Goal: Transaction & Acquisition: Purchase product/service

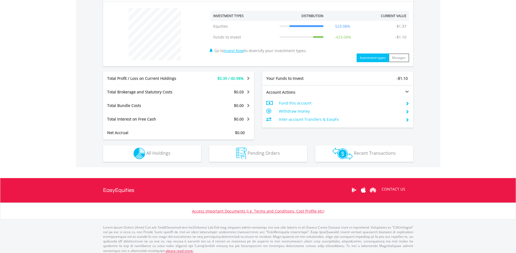
scroll to position [207, 0]
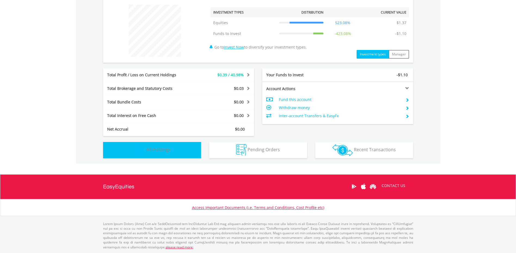
click at [176, 150] on button "Holdings All Holdings" at bounding box center [152, 150] width 98 height 16
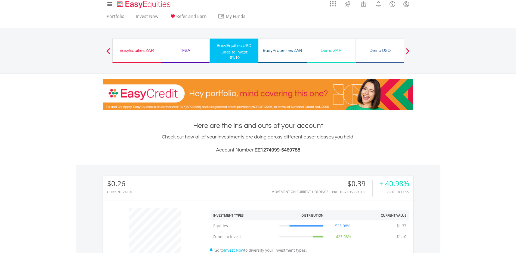
scroll to position [0, 0]
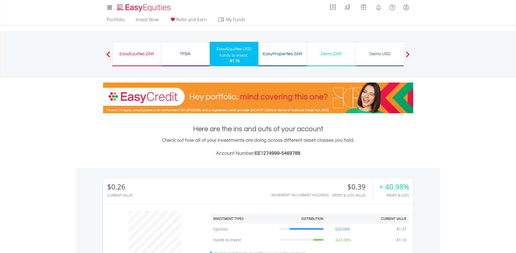
click at [142, 55] on div "EasyEquities ZAR" at bounding box center [137, 54] width 42 height 8
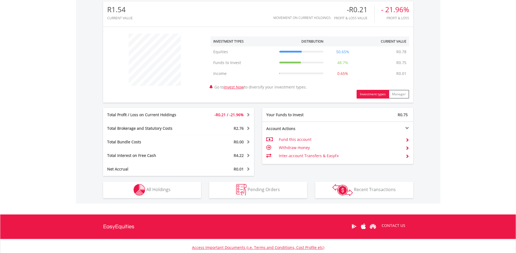
scroll to position [217, 0]
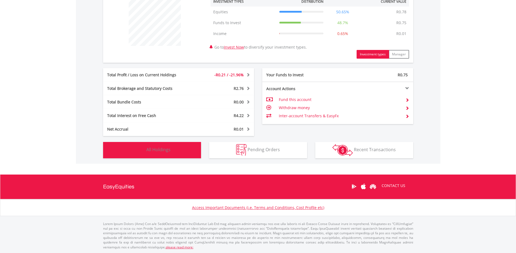
click at [157, 144] on button "Holdings All Holdings" at bounding box center [152, 150] width 98 height 16
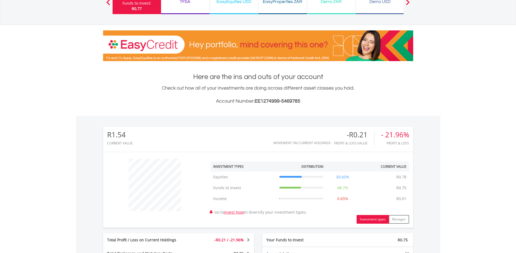
scroll to position [0, 0]
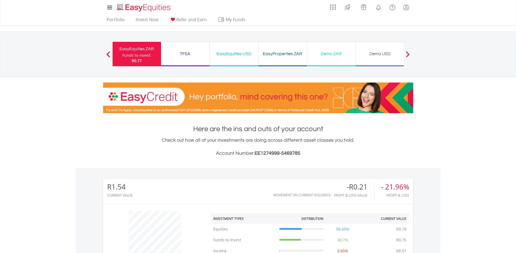
click at [193, 54] on div "TFSA" at bounding box center [185, 54] width 42 height 8
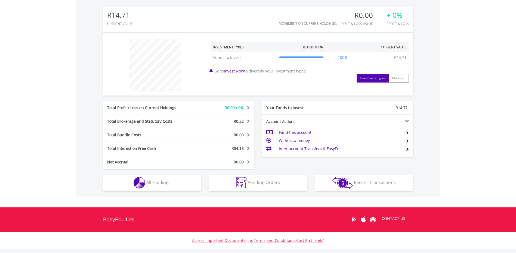
scroll to position [190, 0]
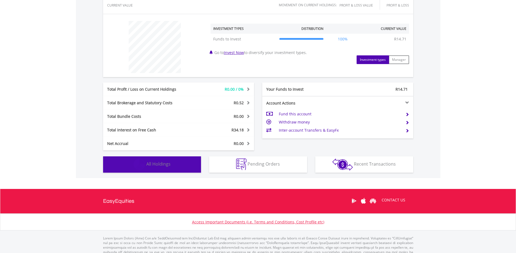
click at [184, 158] on button "Holdings All Holdings" at bounding box center [152, 165] width 98 height 16
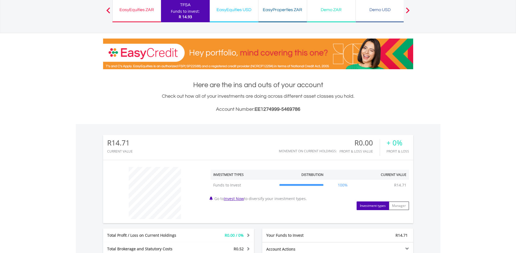
scroll to position [0, 0]
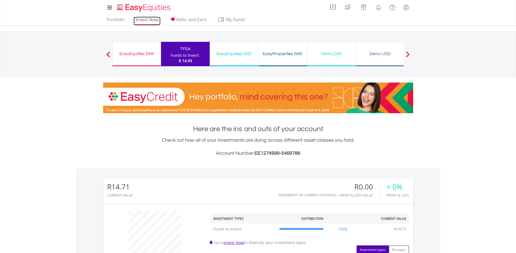
click at [149, 20] on link "Invest Now" at bounding box center [146, 21] width 27 height 8
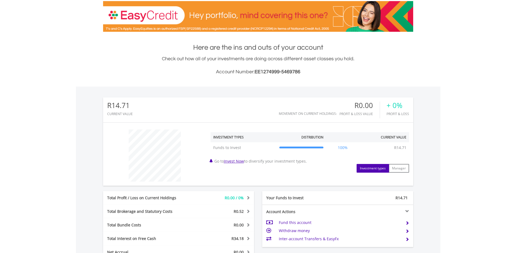
scroll to position [33, 0]
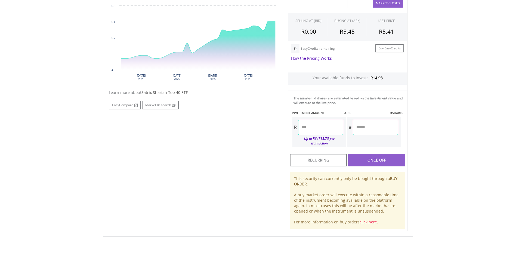
scroll to position [190, 0]
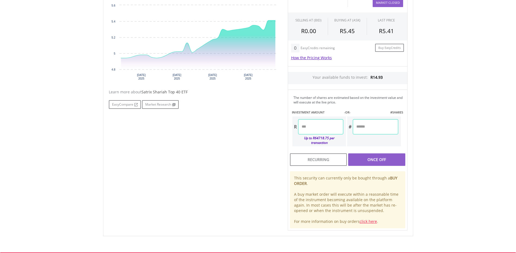
click at [322, 126] on input "number" at bounding box center [320, 126] width 45 height 15
click at [243, 163] on div "No chart available. 1 MO CHANGE 9.51% DAILY CHANGE 0.00% 1M 3M 6M 1Y MAX Chart …" at bounding box center [258, 107] width 307 height 247
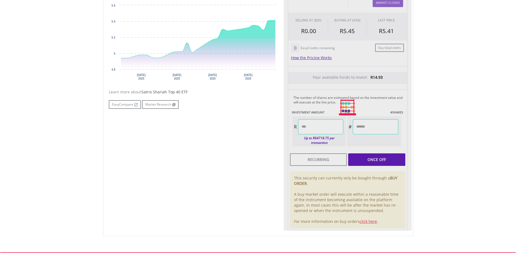
type input "****"
type input "******"
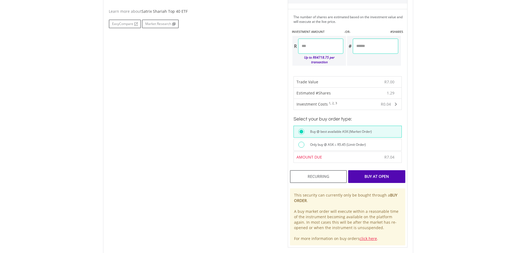
scroll to position [272, 0]
click at [370, 173] on div "Buy At Open" at bounding box center [376, 176] width 57 height 13
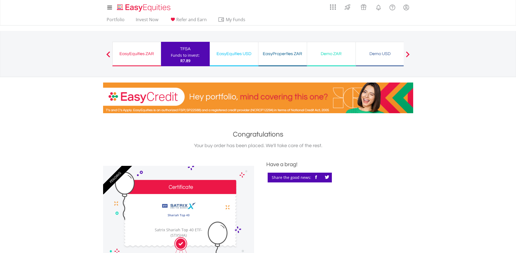
drag, startPoint x: 141, startPoint y: 50, endPoint x: 158, endPoint y: 52, distance: 17.8
click at [141, 50] on div "EasyEquities ZAR" at bounding box center [137, 54] width 42 height 8
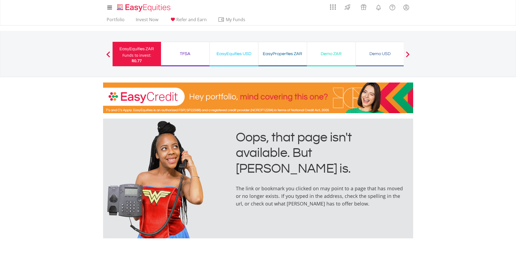
click at [186, 57] on div "TFSA" at bounding box center [185, 54] width 42 height 8
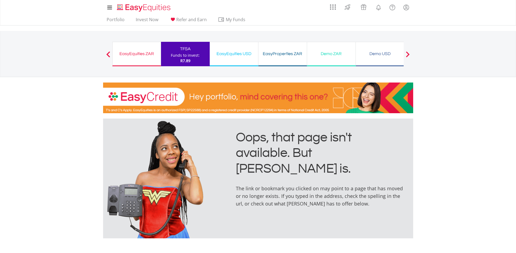
click at [229, 47] on div "EasyEquities USD Funds to invest: R7.89" at bounding box center [234, 54] width 49 height 24
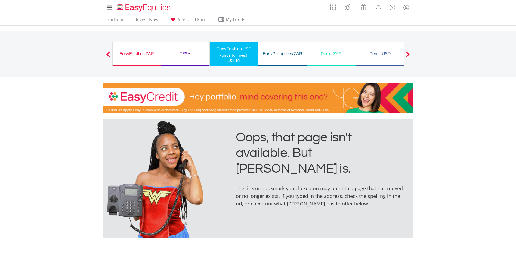
click at [235, 59] on span "-$1.10" at bounding box center [233, 60] width 11 height 5
click at [117, 18] on link "Portfolio" at bounding box center [115, 21] width 22 height 8
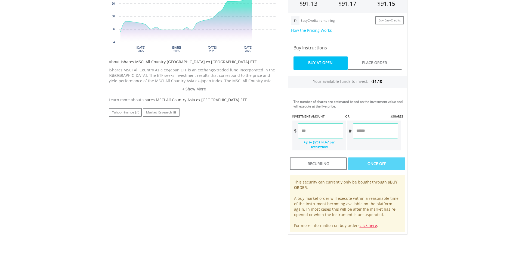
scroll to position [245, 0]
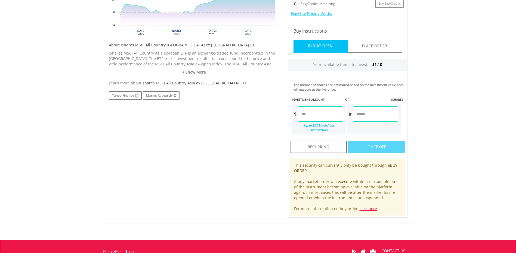
click at [317, 107] on input "number" at bounding box center [320, 114] width 45 height 15
click at [227, 135] on div "No chart available. 1 MO CHANGE 6.52% DAILY CHANGE -0.01% 1M 3M 6M 1Y MAX Chart…" at bounding box center [258, 79] width 307 height 278
type input "****"
type input "******"
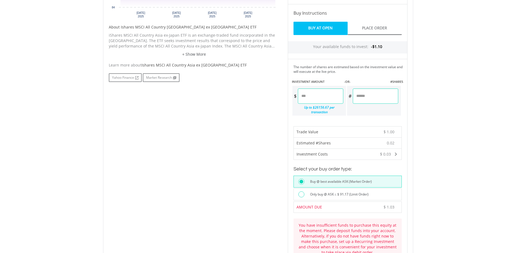
scroll to position [299, 0]
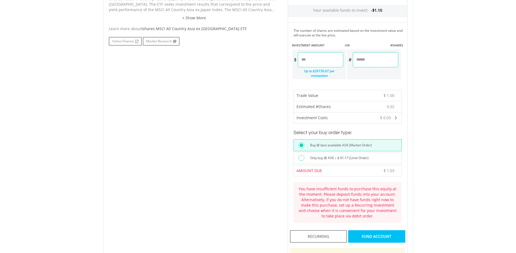
click at [372, 230] on div "FUND ACCOUNT" at bounding box center [376, 236] width 57 height 13
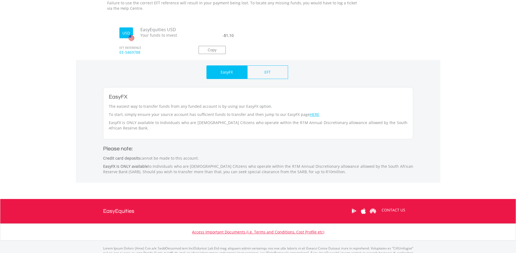
scroll to position [208, 0]
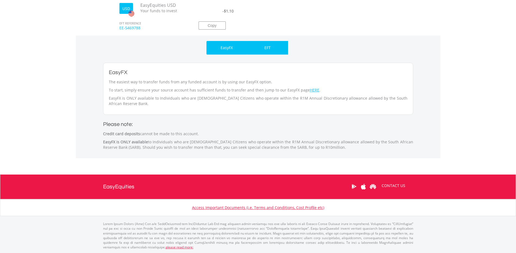
click at [255, 44] on div "EFT" at bounding box center [267, 48] width 41 height 14
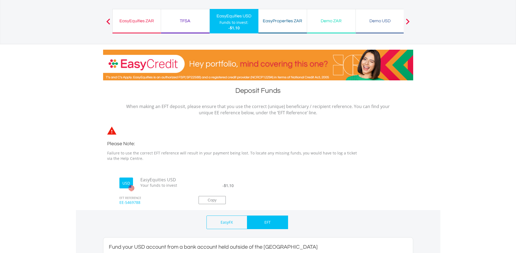
scroll to position [0, 0]
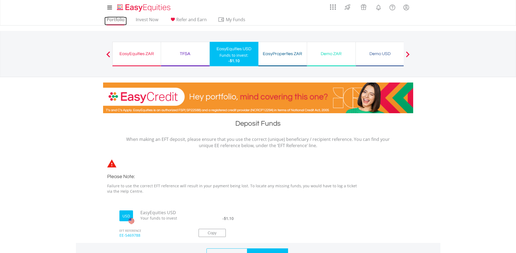
click at [117, 19] on link "Portfolio" at bounding box center [115, 21] width 22 height 8
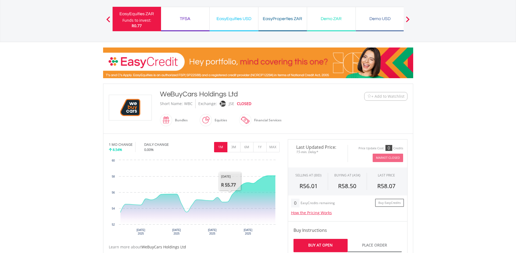
scroll to position [136, 0]
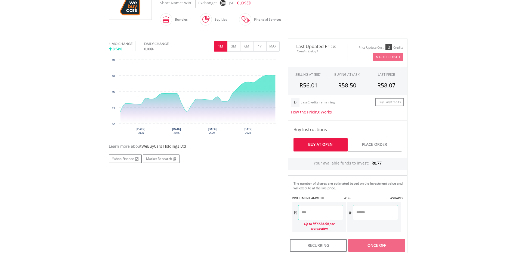
click at [327, 213] on input "number" at bounding box center [320, 212] width 45 height 15
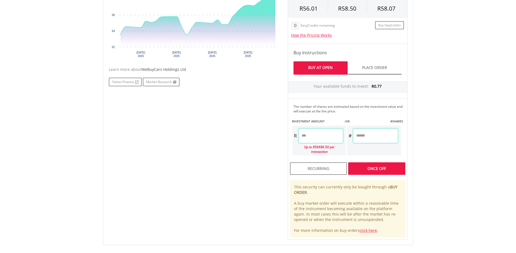
scroll to position [245, 0]
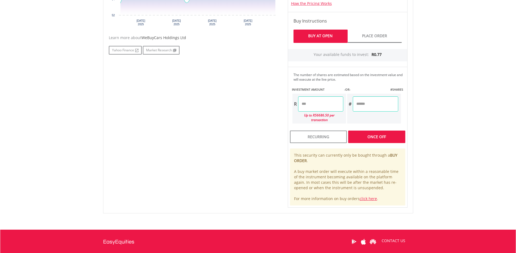
click at [256, 167] on div "No chart available. 1 MO CHANGE 8.54% DAILY CHANGE 0.00% 1M 3M 6M 1Y MAX Chart …" at bounding box center [258, 69] width 307 height 278
type input "****"
type input "******"
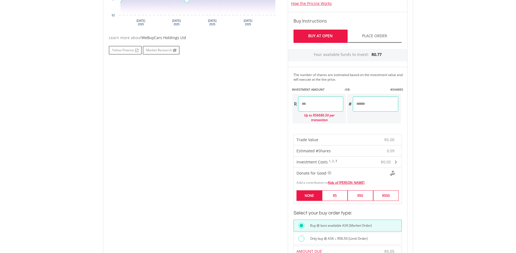
click at [310, 193] on label "NONE" at bounding box center [309, 196] width 26 height 11
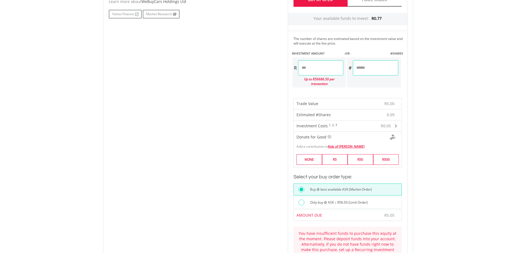
scroll to position [381, 0]
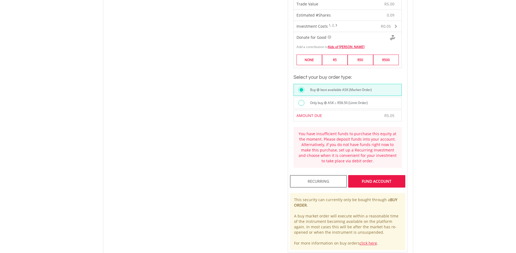
click at [364, 175] on div "FUND ACCOUNT" at bounding box center [376, 181] width 57 height 13
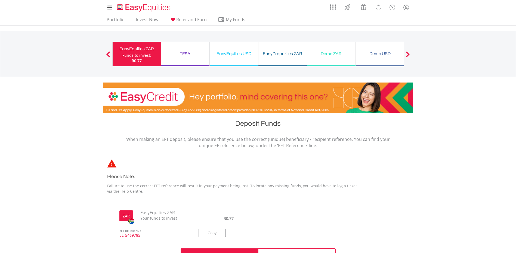
click at [197, 55] on div "TFSA" at bounding box center [185, 54] width 42 height 8
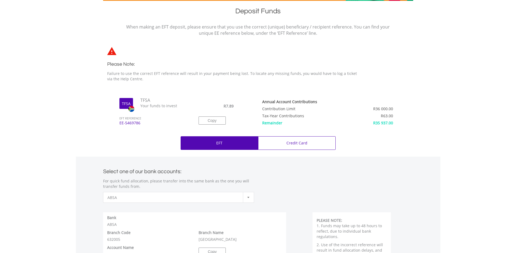
scroll to position [115, 0]
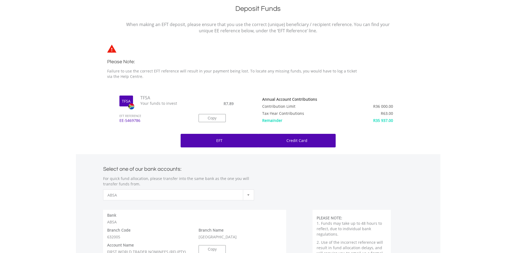
click at [286, 141] on p "Credit Card" at bounding box center [296, 140] width 21 height 5
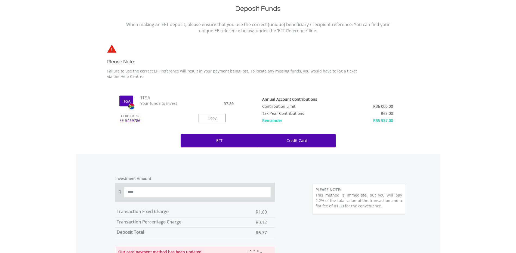
click at [226, 139] on div "EFT" at bounding box center [218, 141] width 77 height 14
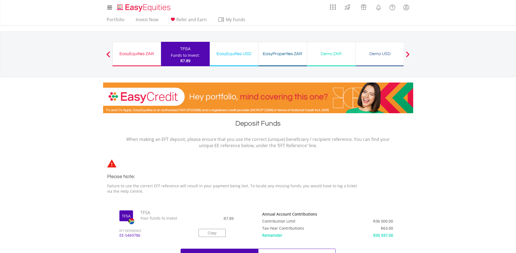
click at [138, 16] on ul "Portfolio Invest Now Refer and Earn My Funds Fund your accounts Withdraw Money …" at bounding box center [177, 20] width 149 height 10
click at [139, 18] on link "Invest Now" at bounding box center [146, 21] width 27 height 8
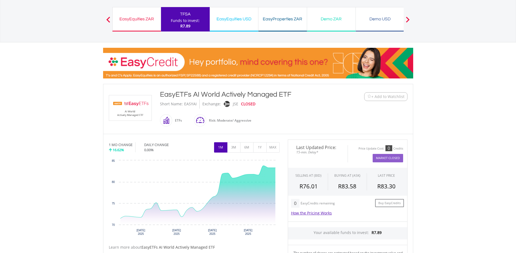
scroll to position [136, 0]
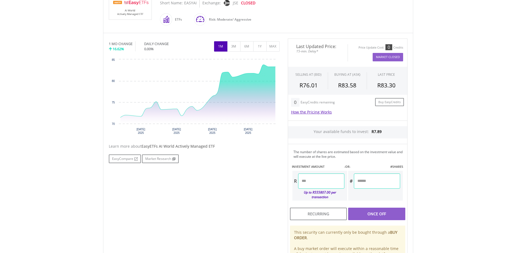
click at [312, 182] on input "number" at bounding box center [321, 181] width 46 height 15
type input "*"
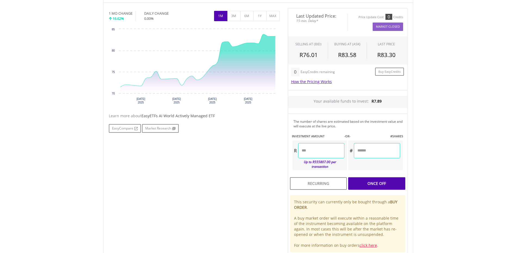
scroll to position [245, 0]
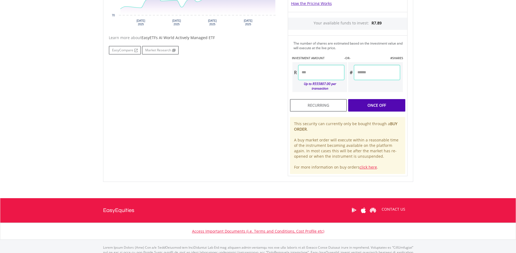
click at [251, 138] on div "No chart available. 1 MO CHANGE 16.62% DAILY CHANGE 0.00% 1M 3M 6M 1Y MAX Chart…" at bounding box center [258, 53] width 307 height 247
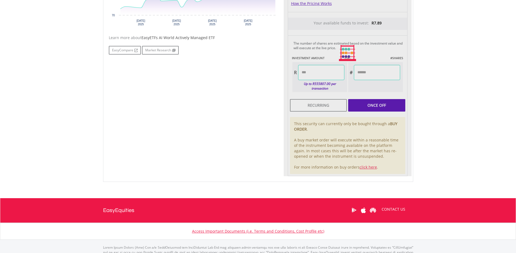
type input "****"
type input "******"
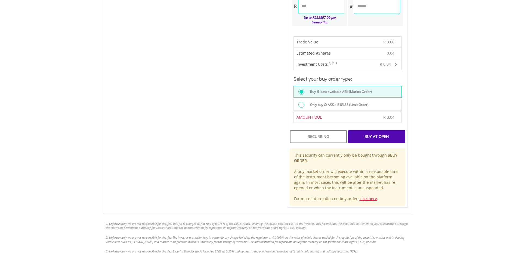
scroll to position [326, 0]
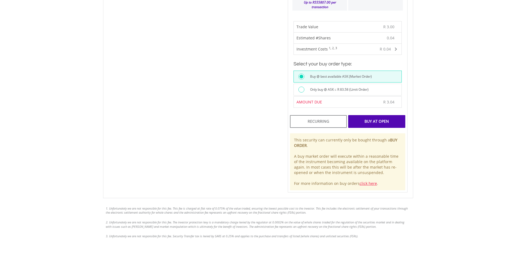
click at [373, 115] on div "Buy At Open" at bounding box center [376, 121] width 57 height 13
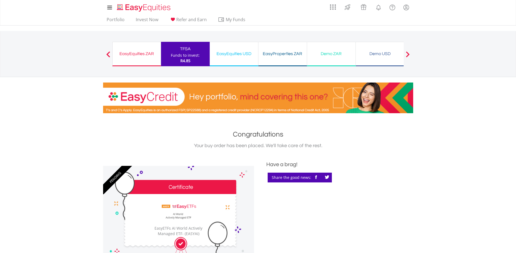
click at [183, 49] on div "TFSA" at bounding box center [185, 49] width 42 height 8
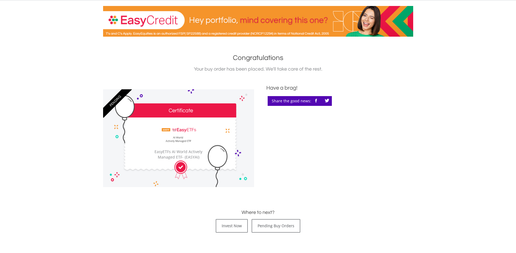
scroll to position [136, 0]
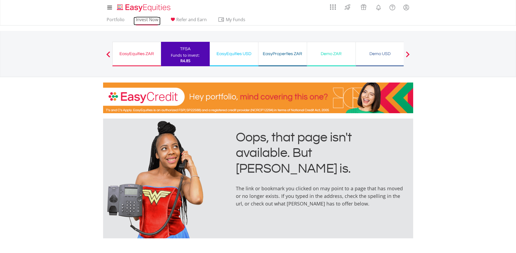
click at [149, 20] on link "Invest Now" at bounding box center [146, 21] width 27 height 8
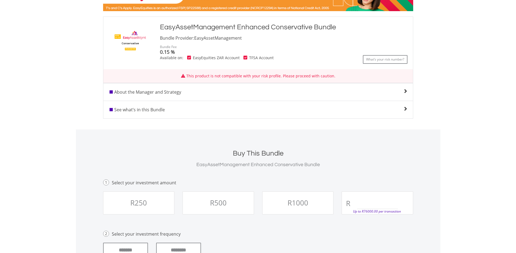
scroll to position [109, 0]
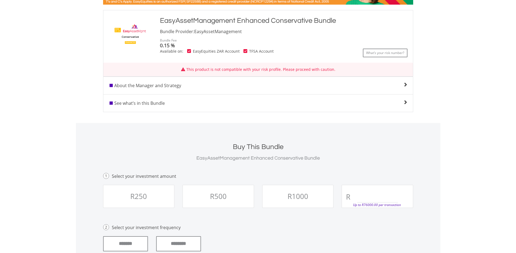
click at [405, 103] on span at bounding box center [405, 102] width 4 height 4
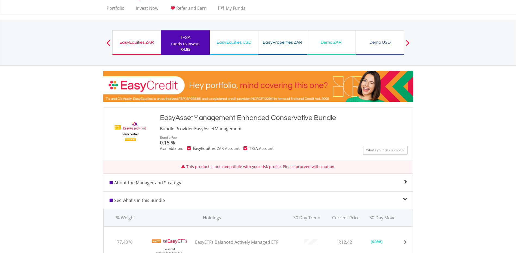
scroll to position [0, 0]
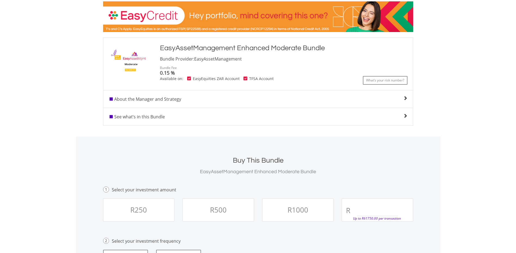
scroll to position [82, 0]
click at [336, 116] on div "See what’s in this Bundle" at bounding box center [257, 116] width 309 height 7
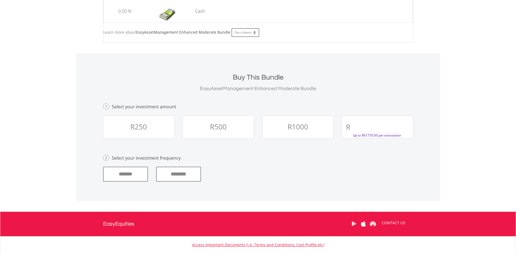
scroll to position [353, 0]
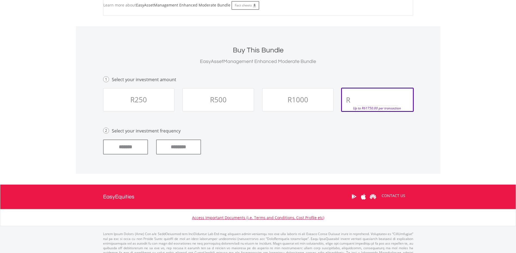
click at [367, 102] on input "text" at bounding box center [377, 100] width 41 height 11
type input "*"
click at [351, 140] on div "******* ********" at bounding box center [258, 147] width 318 height 15
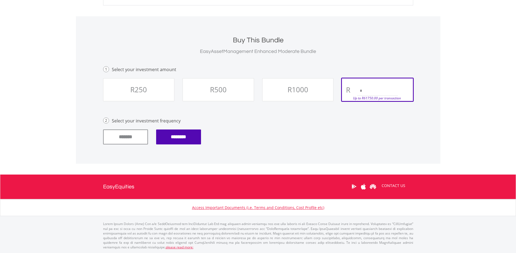
click at [190, 135] on input "********" at bounding box center [178, 137] width 45 height 15
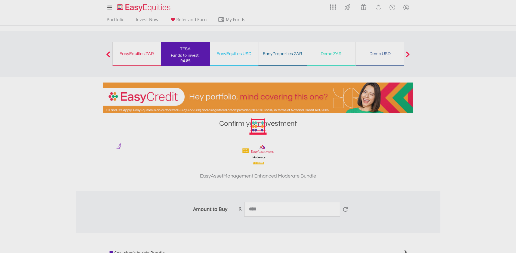
type input "*"
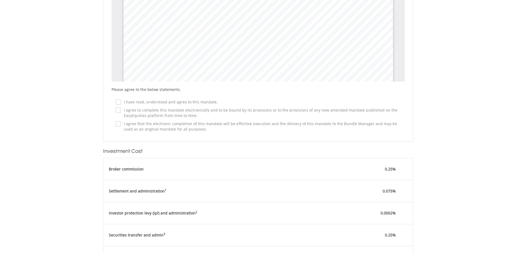
scroll to position [353, 0]
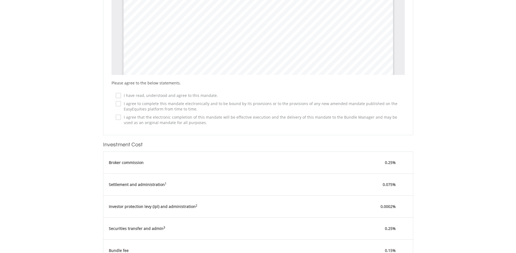
click at [119, 100] on div "I agree to complete this mandate electronically and to be bound by its provisio…" at bounding box center [257, 107] width 293 height 14
click at [121, 119] on label "I agree that the electronic completion of this mandate will be effective execut…" at bounding box center [260, 120] width 279 height 11
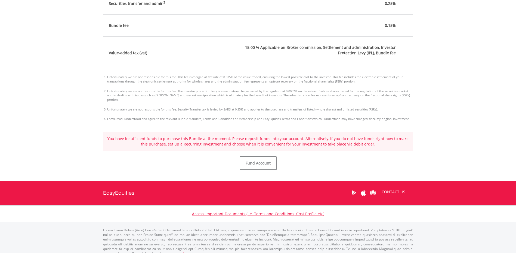
scroll to position [581, 0]
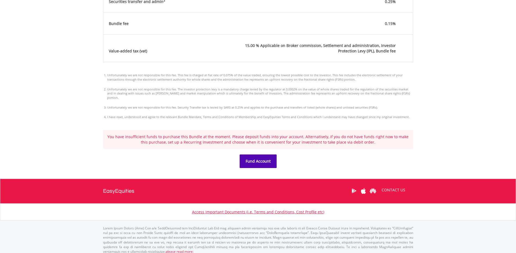
click at [260, 160] on link "Fund Account" at bounding box center [257, 162] width 37 height 14
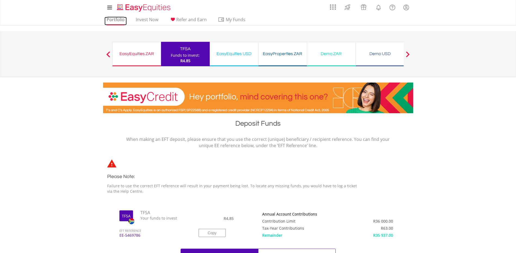
click at [117, 18] on link "Portfolio" at bounding box center [115, 21] width 22 height 8
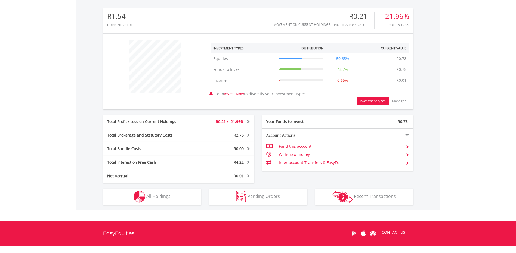
scroll to position [190, 0]
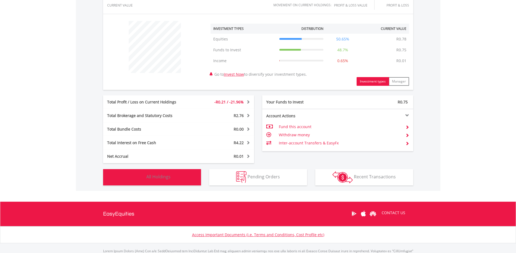
click at [175, 180] on button "Holdings All Holdings" at bounding box center [152, 177] width 98 height 16
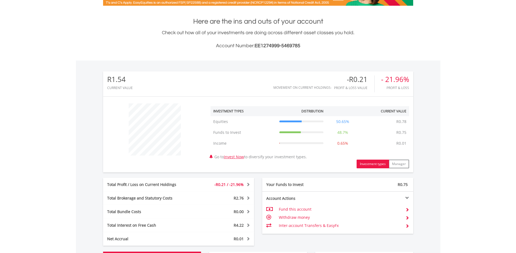
scroll to position [0, 0]
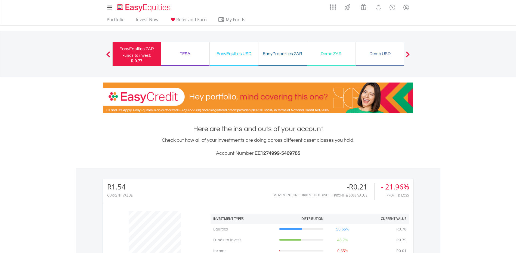
click at [202, 58] on div "TFSA Funds to invest: R 0.77" at bounding box center [185, 54] width 49 height 24
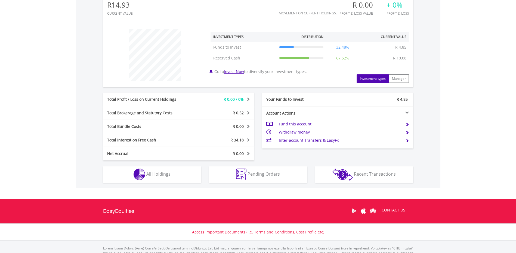
scroll to position [207, 0]
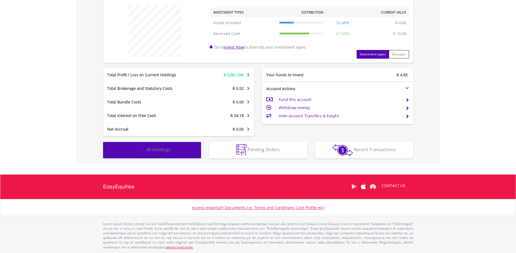
click at [172, 149] on button "Holdings All Holdings" at bounding box center [152, 150] width 98 height 16
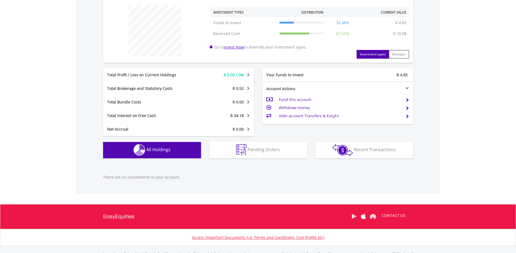
scroll to position [236, 0]
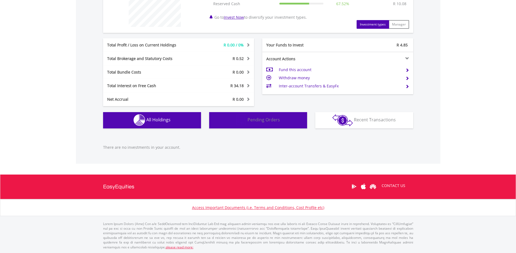
click at [220, 125] on button "Pending Orders Pending Orders" at bounding box center [258, 120] width 98 height 16
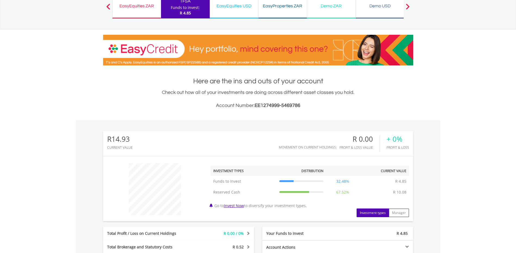
scroll to position [0, 0]
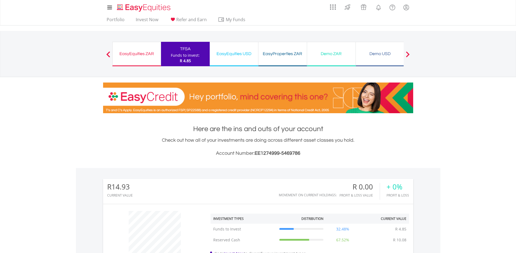
click at [129, 63] on div "EasyEquities ZAR Funds to invest: R 4.85" at bounding box center [136, 54] width 49 height 24
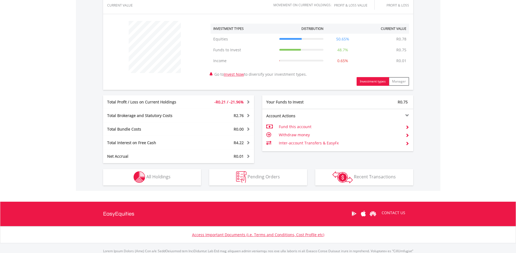
scroll to position [217, 0]
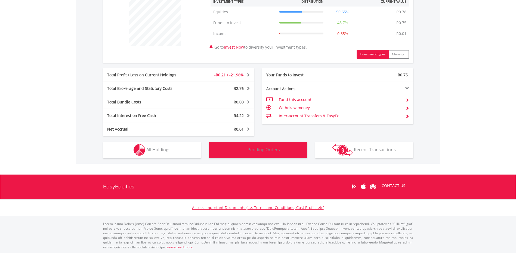
click at [272, 154] on button "Pending Orders Pending Orders" at bounding box center [258, 150] width 98 height 16
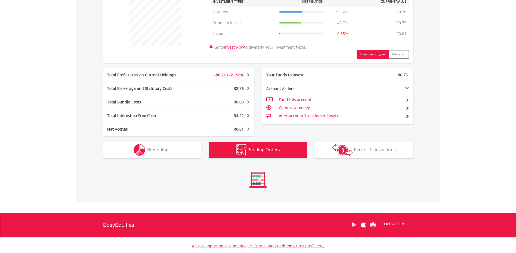
scroll to position [248, 0]
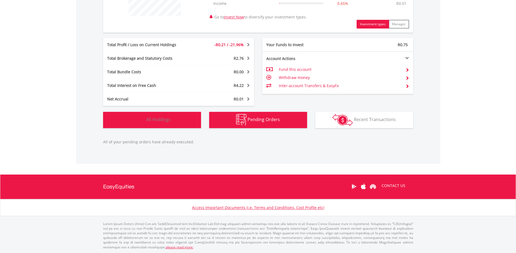
click at [144, 115] on img "button" at bounding box center [139, 120] width 12 height 12
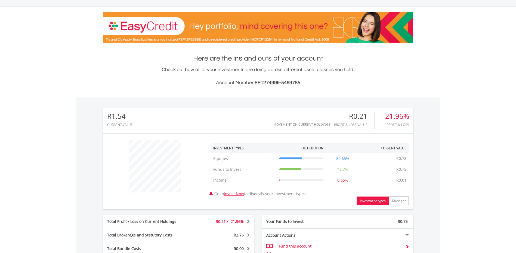
scroll to position [0, 0]
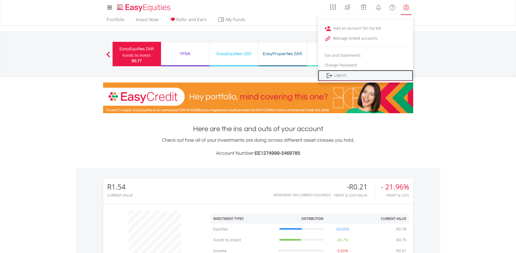
click at [348, 74] on link "Logout" at bounding box center [365, 75] width 95 height 11
